Goal: Information Seeking & Learning: Check status

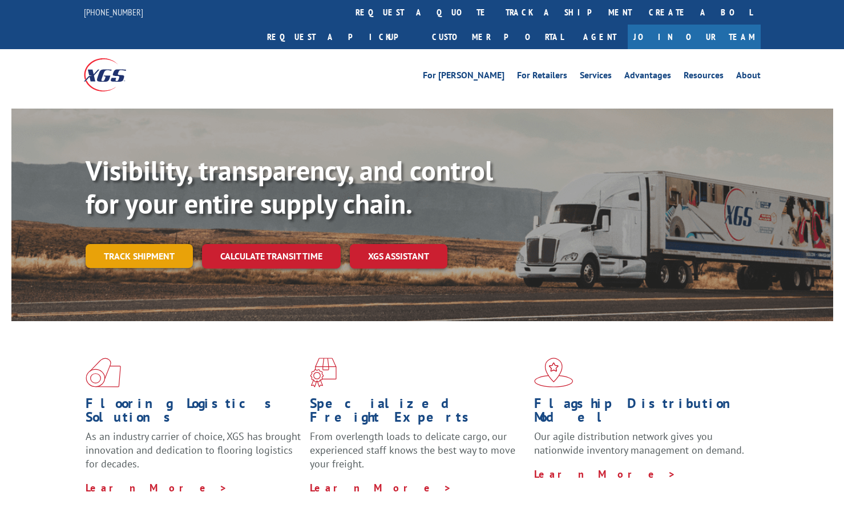
click at [146, 244] on link "Track shipment" at bounding box center [139, 256] width 107 height 24
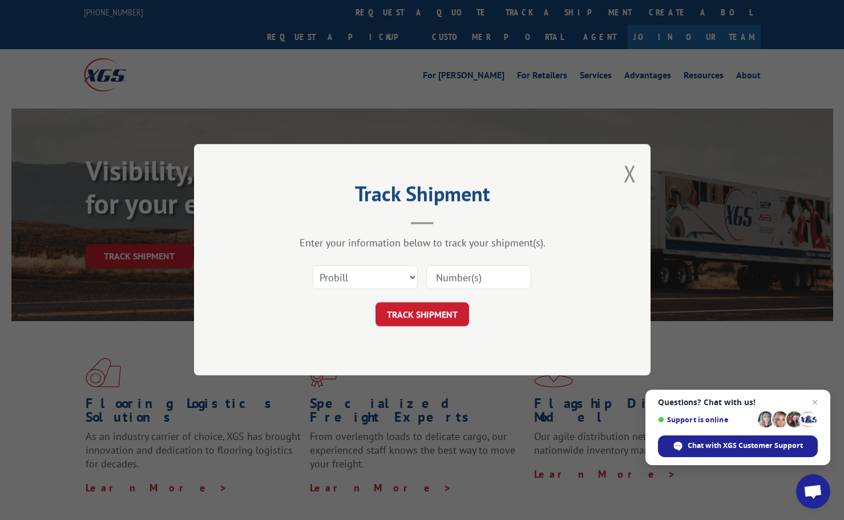
click at [453, 268] on input at bounding box center [478, 277] width 105 height 24
paste input "HHALLMAN Pallets Assigned to Order Line F12= Return Order/Line..: 2099060 1 Car…"
click at [376, 303] on button "TRACK SHIPMENT" at bounding box center [423, 315] width 94 height 24
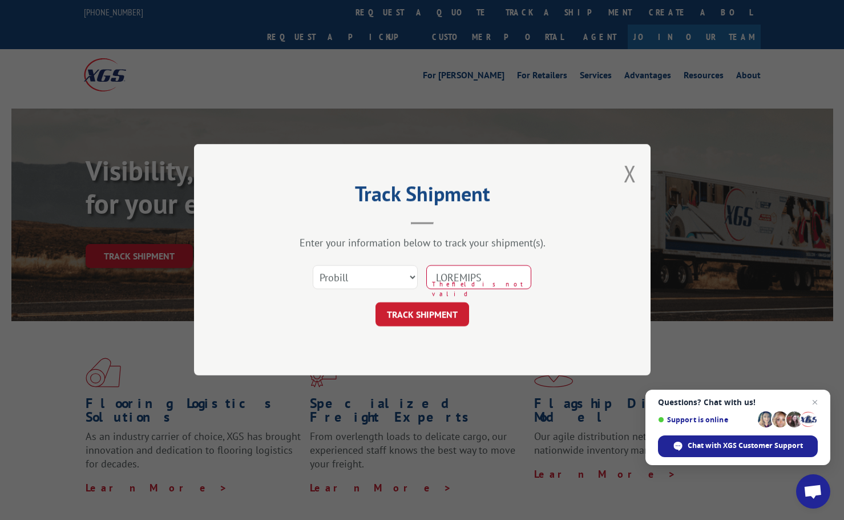
drag, startPoint x: 631, startPoint y: 170, endPoint x: 617, endPoint y: 166, distance: 14.7
click at [631, 170] on button "Close modal" at bounding box center [630, 173] width 13 height 30
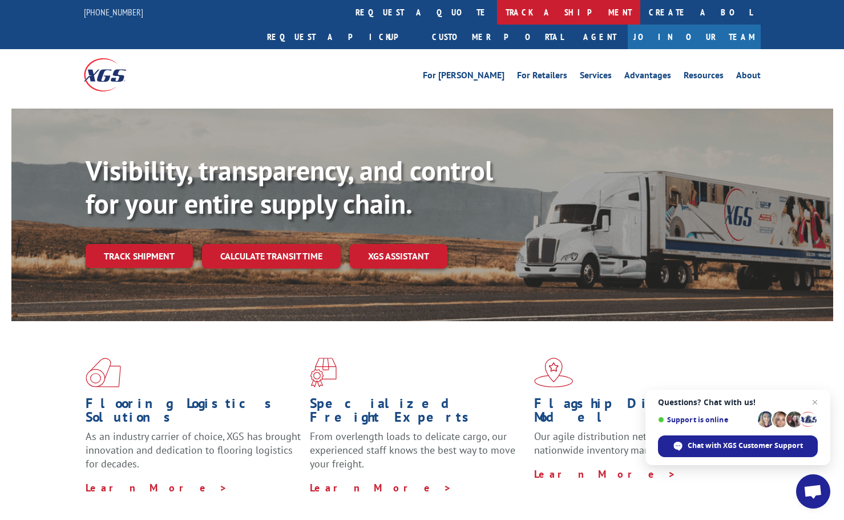
click at [497, 15] on link "track a shipment" at bounding box center [568, 12] width 143 height 25
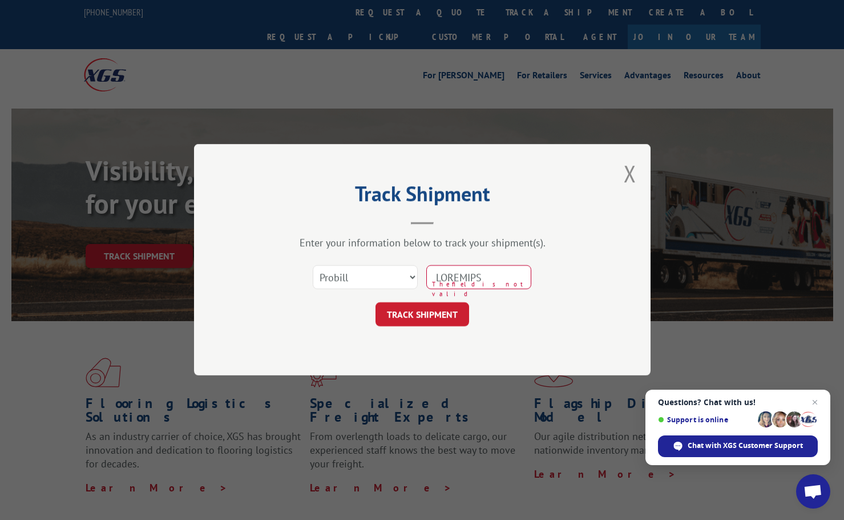
click at [497, 276] on input at bounding box center [478, 277] width 105 height 24
type input "16912830 Q Pallet Style Color Bk l Size Cartons Sq Yds Lot# Location Status 302…"
click at [376, 303] on button "TRACK SHIPMENT" at bounding box center [423, 315] width 94 height 24
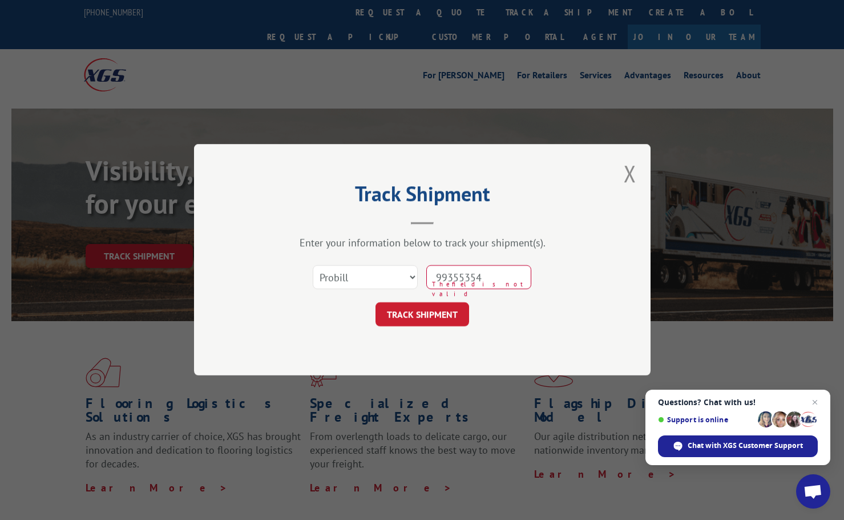
click at [376, 303] on button "TRACK SHIPMENT" at bounding box center [423, 315] width 94 height 24
drag, startPoint x: 629, startPoint y: 174, endPoint x: 651, endPoint y: 151, distance: 31.9
click at [629, 174] on button "Close modal" at bounding box center [630, 173] width 13 height 30
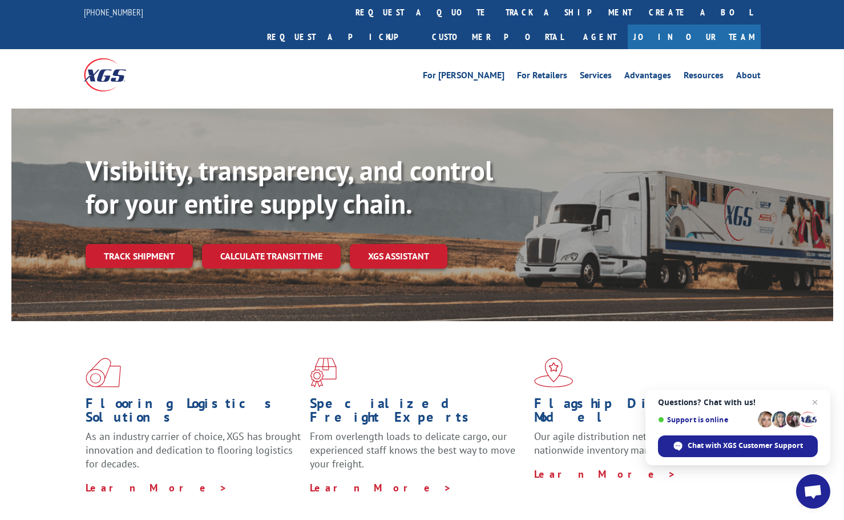
click at [118, 244] on link "Track shipment" at bounding box center [139, 256] width 107 height 24
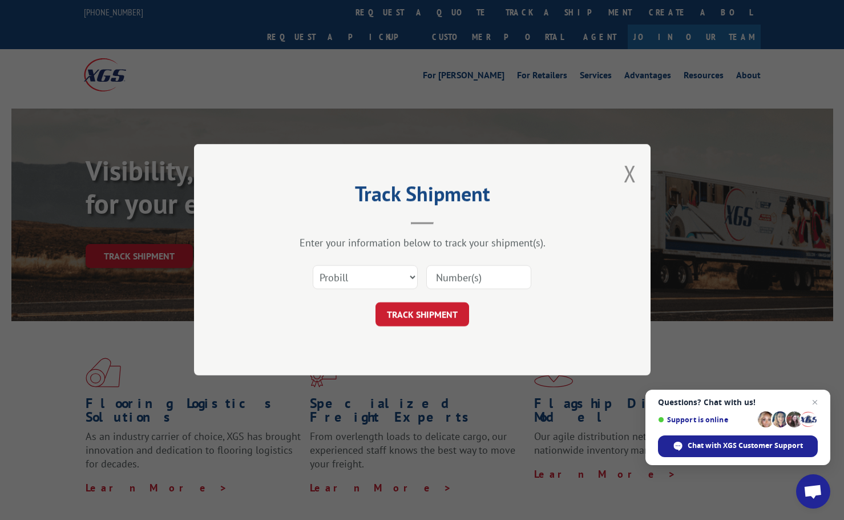
click at [439, 285] on input at bounding box center [478, 277] width 105 height 24
type input "16912830"
click button "TRACK SHIPMENT" at bounding box center [423, 315] width 94 height 24
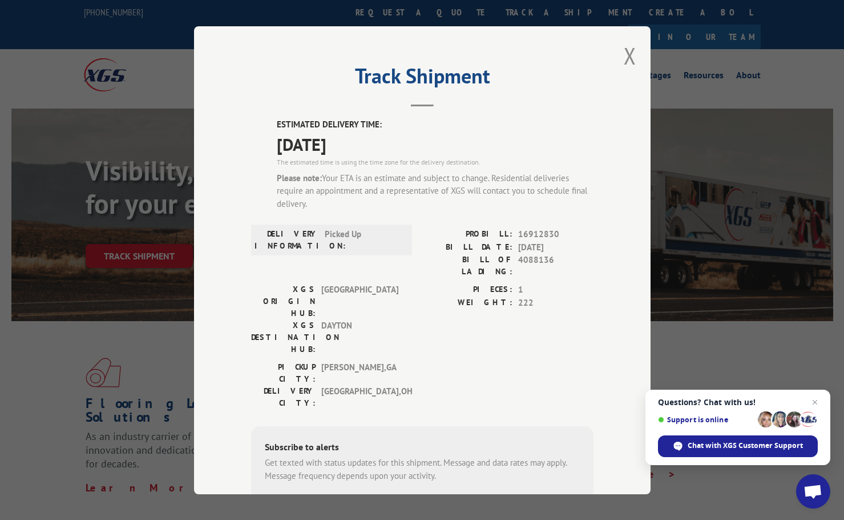
drag, startPoint x: 626, startPoint y: 58, endPoint x: 646, endPoint y: 41, distance: 27.1
click at [626, 58] on button "Close modal" at bounding box center [630, 56] width 13 height 30
